Goal: Task Accomplishment & Management: Use online tool/utility

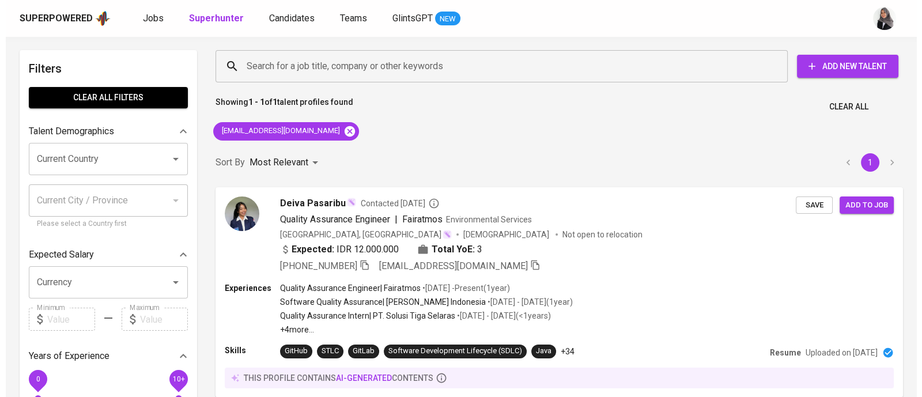
scroll to position [1, 0]
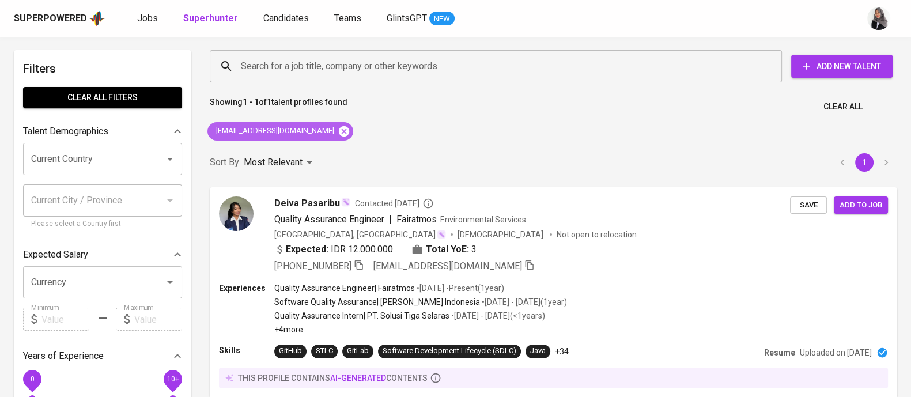
click at [339, 133] on icon at bounding box center [344, 131] width 10 height 10
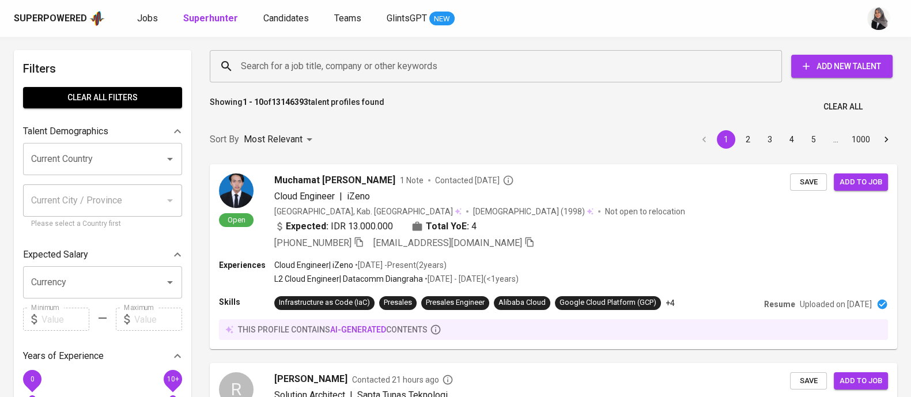
click at [340, 65] on input "Search for a job title, company or other keywords" at bounding box center [498, 66] width 521 height 22
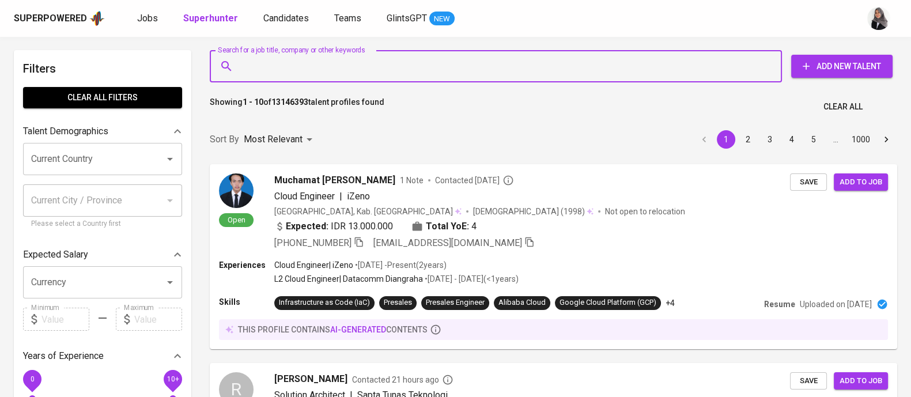
paste input "[EMAIL_ADDRESS][DOMAIN_NAME]"
type input "[EMAIL_ADDRESS][DOMAIN_NAME]"
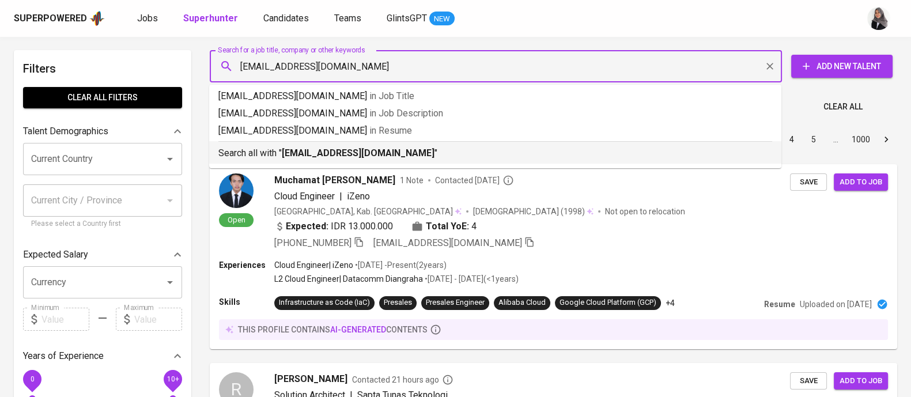
click at [354, 146] on p "Search all with " [EMAIL_ADDRESS][DOMAIN_NAME] "" at bounding box center [495, 153] width 554 height 14
click at [354, 146] on div "Sort By Most Relevant MOST_RELEVANT 1 2 3 4 5 … 1000" at bounding box center [553, 139] width 701 height 35
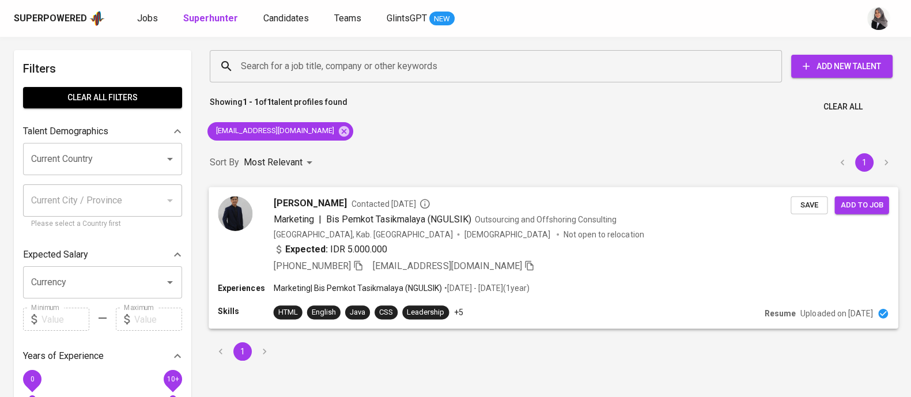
click at [604, 279] on div "[PERSON_NAME] Contacted [DATE] Marketing | Bis Pemkot [GEOGRAPHIC_DATA] (NGULSI…" at bounding box center [554, 235] width 690 height 96
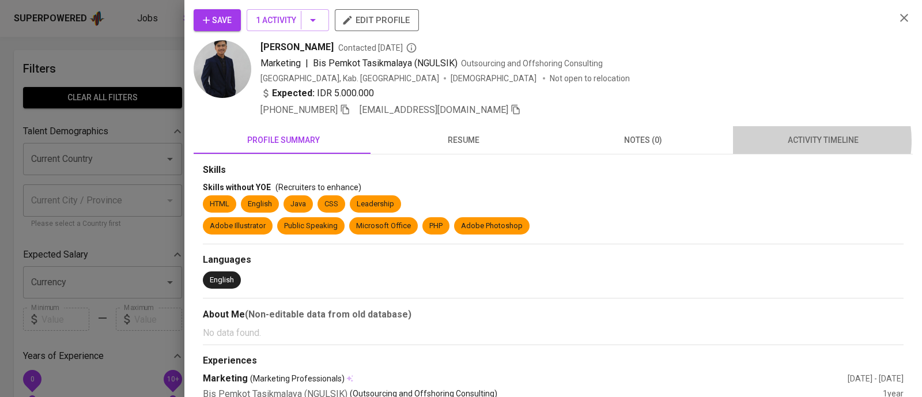
click at [799, 141] on span "activity timeline" at bounding box center [823, 140] width 166 height 14
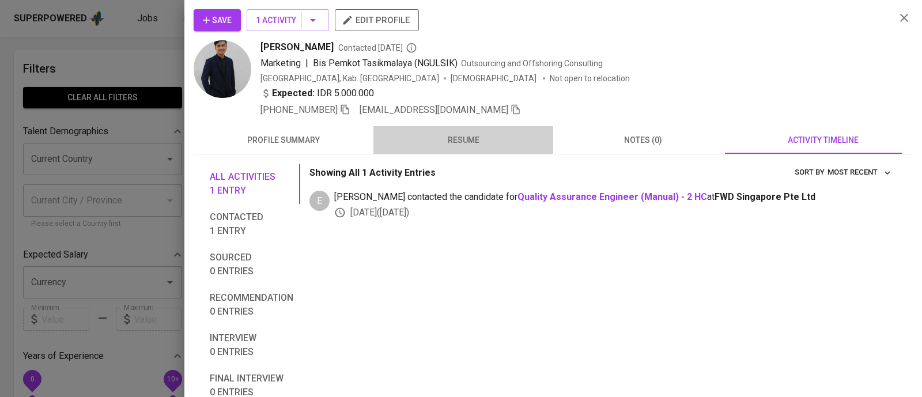
click at [463, 142] on span "resume" at bounding box center [463, 140] width 166 height 14
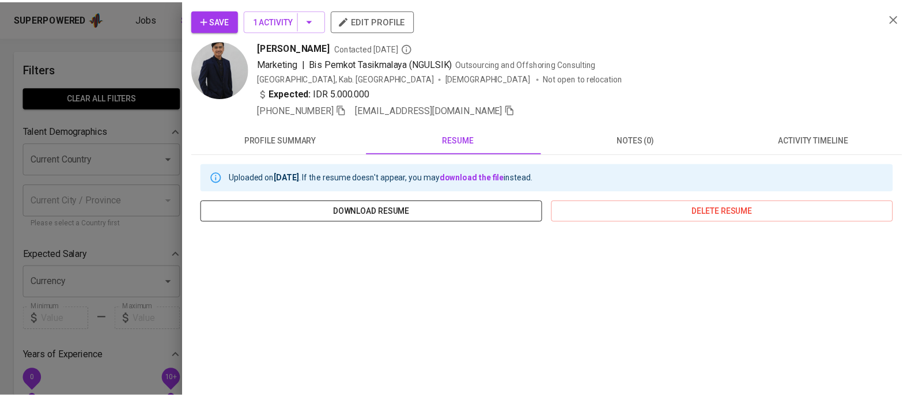
scroll to position [198, 0]
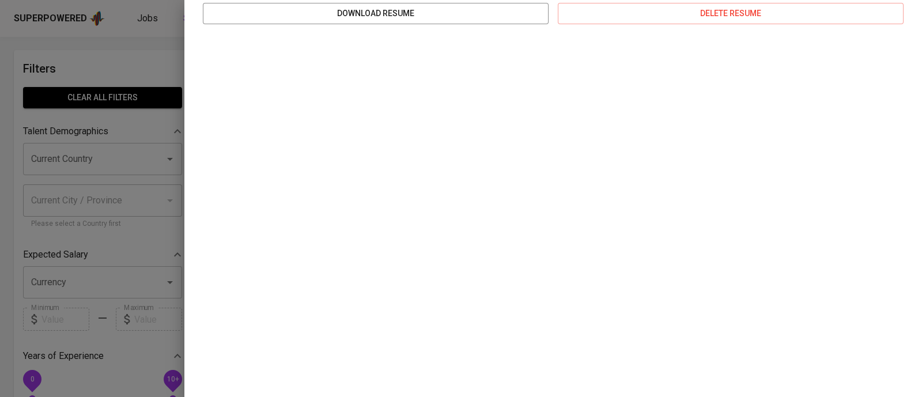
click at [123, 70] on div at bounding box center [461, 198] width 922 height 397
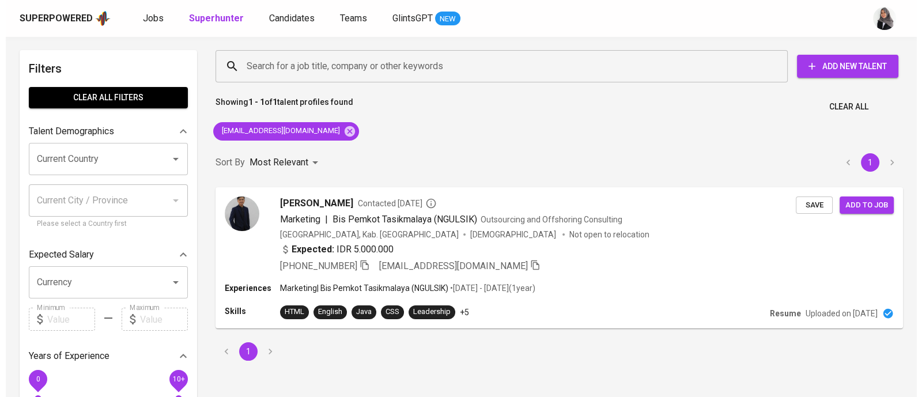
scroll to position [0, 0]
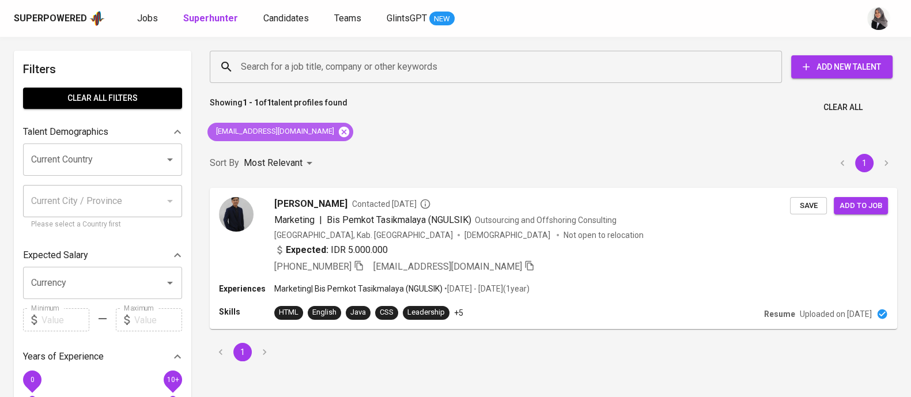
click at [338, 131] on icon at bounding box center [344, 132] width 13 height 13
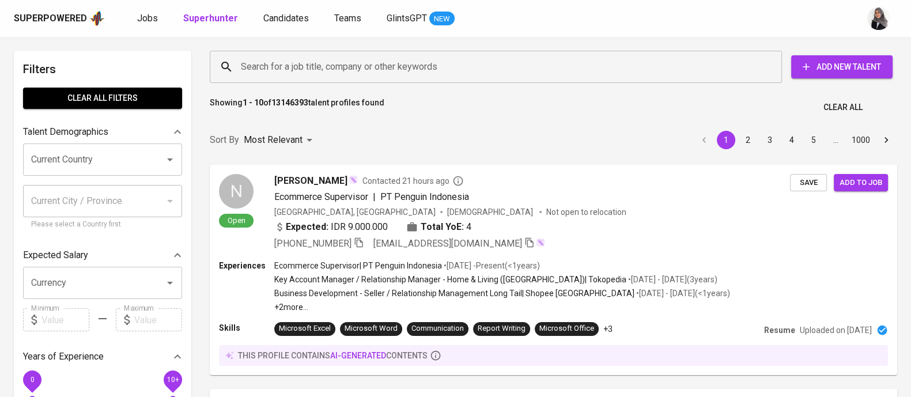
click at [890, 109] on div "Showing 1 - 10 of 13146393 talent profiles found Clear All" at bounding box center [553, 104] width 701 height 28
click at [600, 135] on div "Sort By Most Relevant MOST_RELEVANT 1 2 3 4 5 … 1000" at bounding box center [553, 140] width 701 height 35
click at [619, 214] on div "[GEOGRAPHIC_DATA], [GEOGRAPHIC_DATA] [DEMOGRAPHIC_DATA] Not open to relocation" at bounding box center [532, 212] width 517 height 12
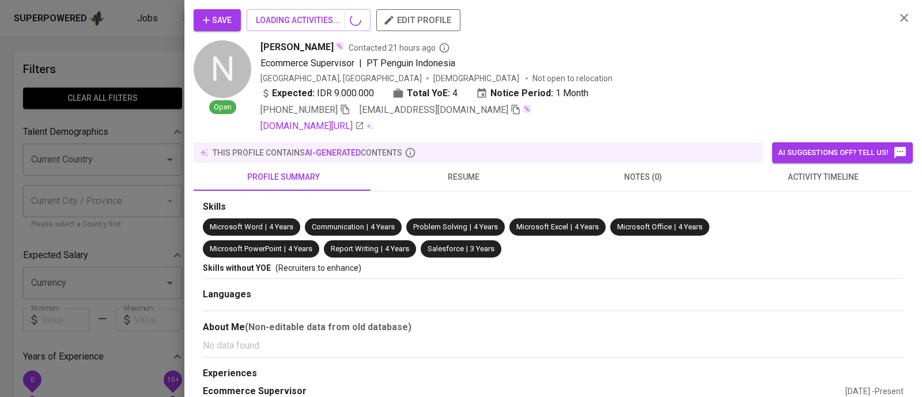
click at [808, 171] on span "activity timeline" at bounding box center [823, 177] width 166 height 14
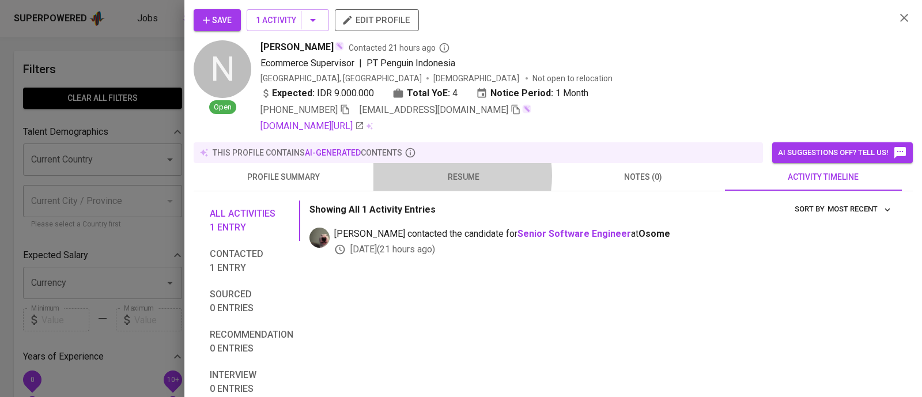
click at [436, 176] on span "resume" at bounding box center [463, 177] width 166 height 14
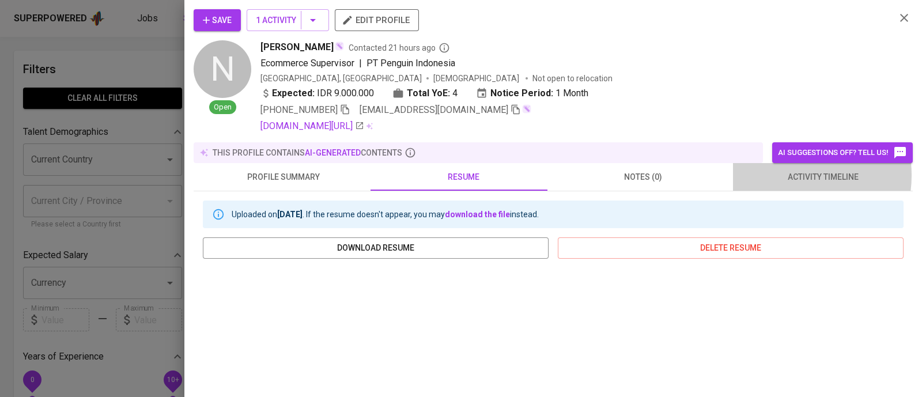
click at [777, 175] on span "activity timeline" at bounding box center [823, 177] width 166 height 14
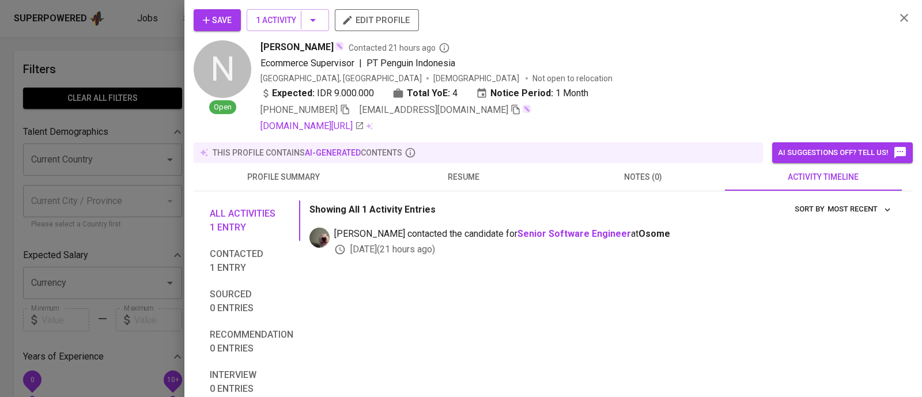
click at [150, 43] on div at bounding box center [461, 198] width 922 height 397
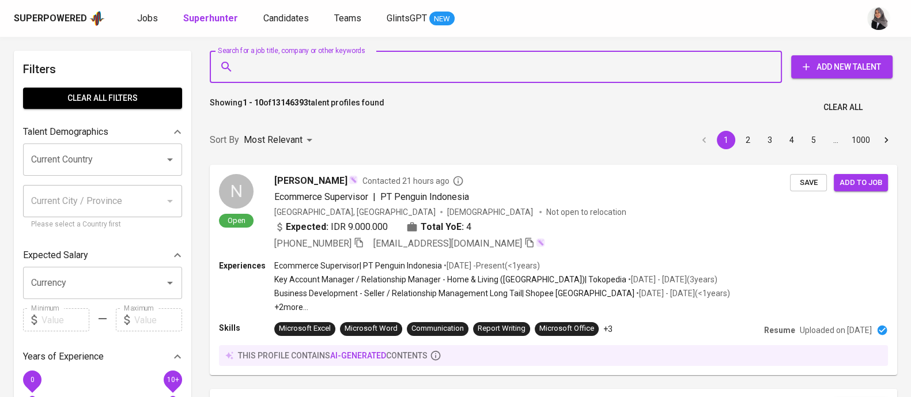
click at [323, 62] on input "Search for a job title, company or other keywords" at bounding box center [498, 67] width 521 height 22
paste input "[EMAIL_ADDRESS][DOMAIN_NAME]"
type input "[EMAIL_ADDRESS][DOMAIN_NAME]"
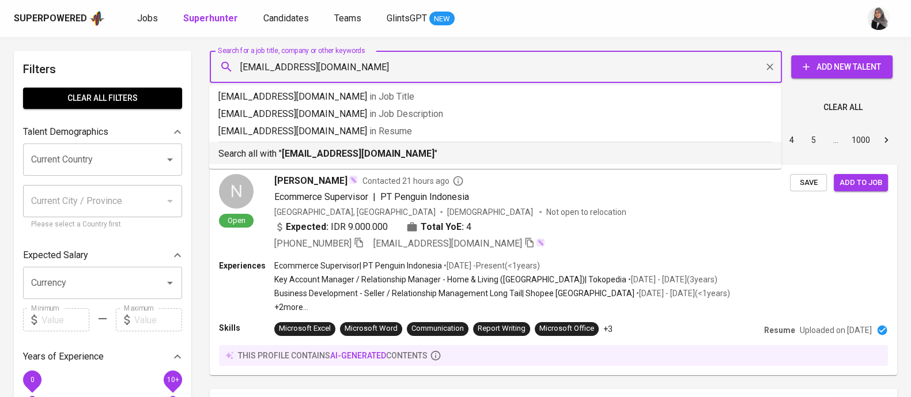
click at [377, 157] on b "[EMAIL_ADDRESS][DOMAIN_NAME]" at bounding box center [358, 153] width 153 height 11
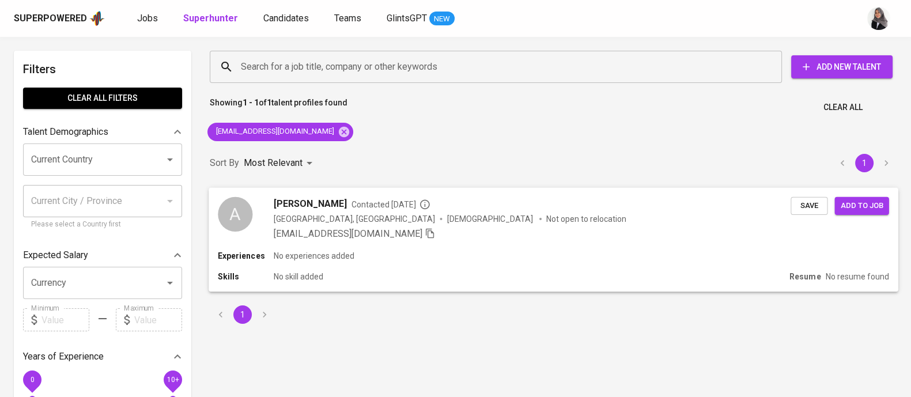
click at [538, 234] on div "[EMAIL_ADDRESS][DOMAIN_NAME]" at bounding box center [532, 233] width 517 height 14
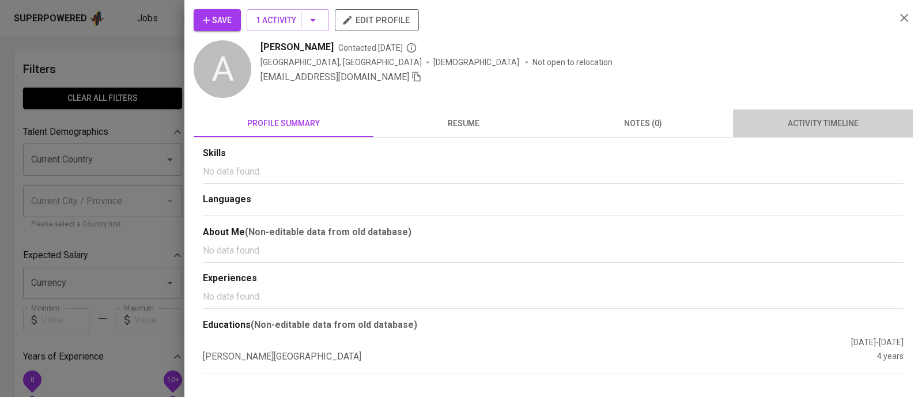
click at [809, 124] on span "activity timeline" at bounding box center [823, 123] width 166 height 14
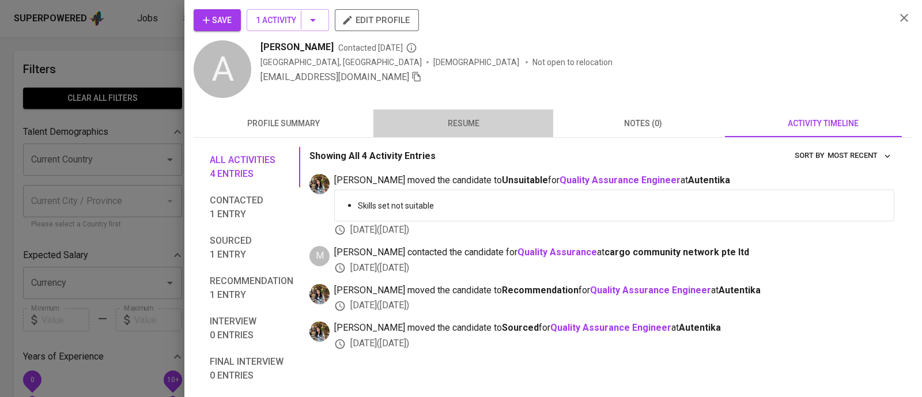
click at [464, 116] on span "resume" at bounding box center [463, 123] width 166 height 14
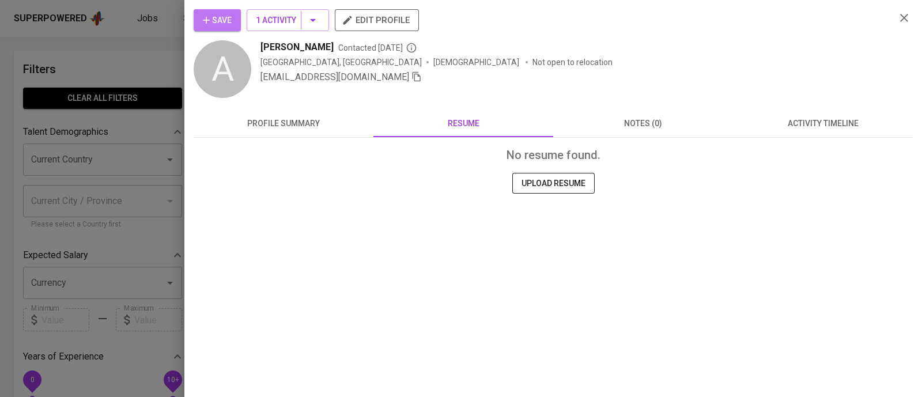
click at [211, 17] on icon "button" at bounding box center [206, 20] width 12 height 12
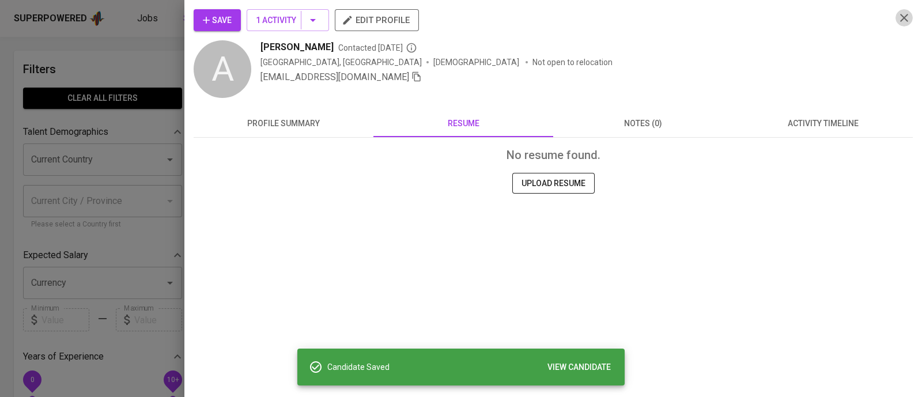
click at [909, 11] on icon "button" at bounding box center [904, 18] width 14 height 14
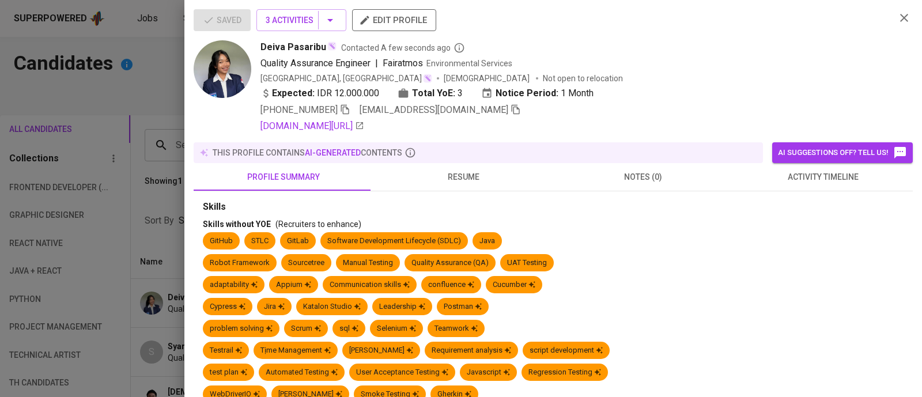
click at [140, 104] on div at bounding box center [461, 198] width 922 height 397
